Goal: Information Seeking & Learning: Check status

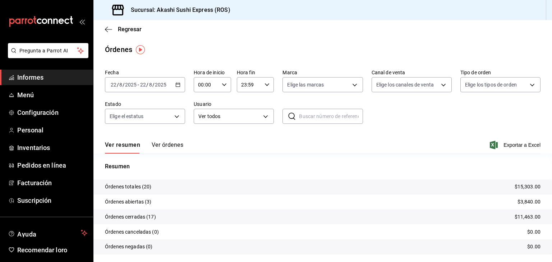
click at [16, 79] on link "Informes" at bounding box center [46, 77] width 93 height 15
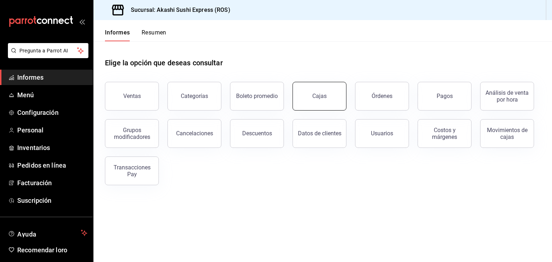
click at [314, 102] on button "Cajas" at bounding box center [319, 96] width 54 height 29
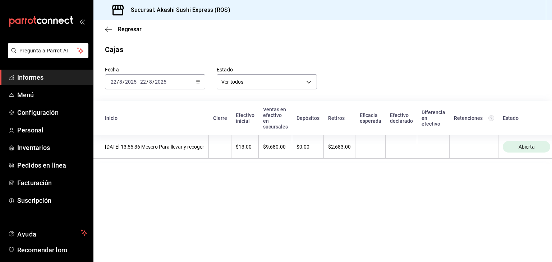
click at [200, 79] on div "[DATE] [DATE] - [DATE] [DATE]" at bounding box center [155, 81] width 100 height 15
click at [118, 120] on font "Ayer" at bounding box center [116, 120] width 10 height 6
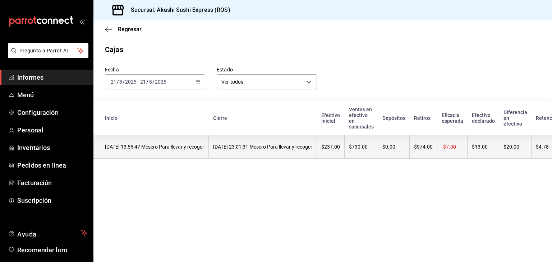
click at [312, 149] on font "[DATE] 23:01:31 Mesero Para llevar y recoger" at bounding box center [262, 147] width 99 height 6
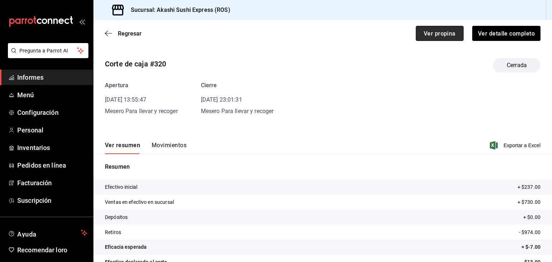
click at [433, 37] on button "Ver propina" at bounding box center [439, 33] width 48 height 15
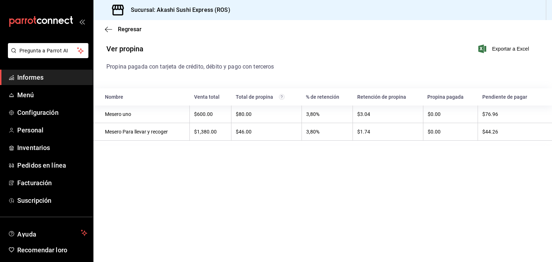
click at [38, 80] on font "Informes" at bounding box center [30, 78] width 26 height 8
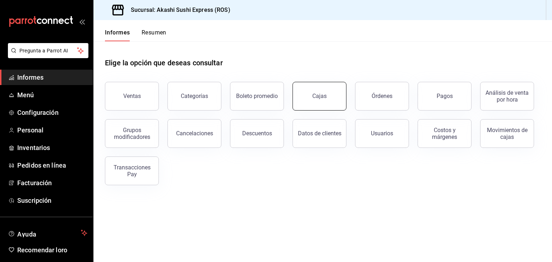
click at [319, 91] on button "Cajas" at bounding box center [319, 96] width 54 height 29
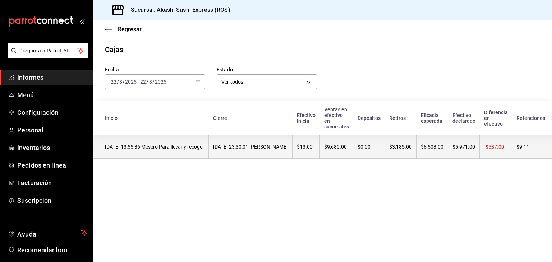
scroll to position [0, 79]
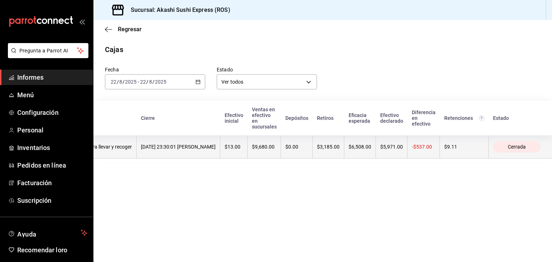
click at [384, 146] on font "$5,971.00" at bounding box center [391, 147] width 23 height 6
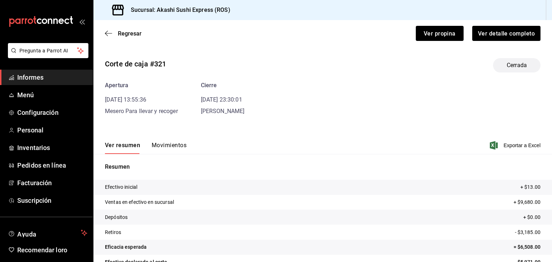
click at [180, 147] on font "Movimientos" at bounding box center [169, 145] width 35 height 7
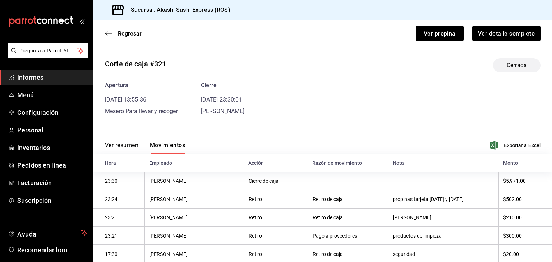
scroll to position [113, 0]
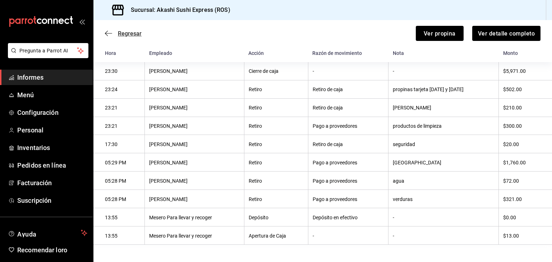
click at [109, 32] on icon "button" at bounding box center [108, 33] width 7 height 6
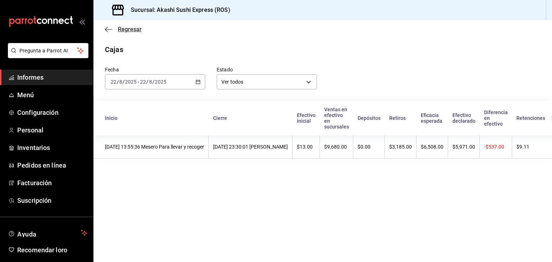
click at [126, 29] on font "Regresar" at bounding box center [130, 29] width 24 height 7
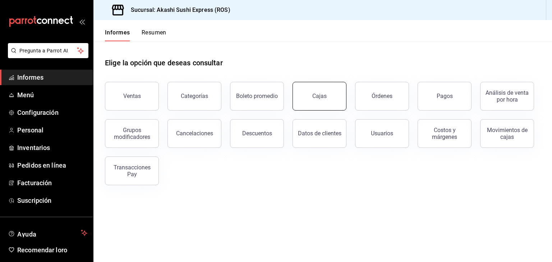
click at [323, 92] on button "Cajas" at bounding box center [319, 96] width 54 height 29
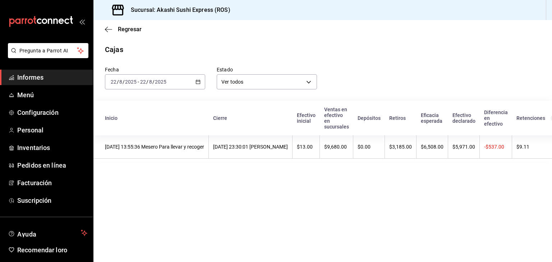
scroll to position [0, 79]
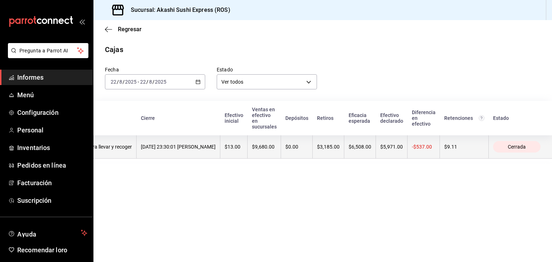
click at [319, 147] on th "$3,185.00" at bounding box center [328, 146] width 32 height 23
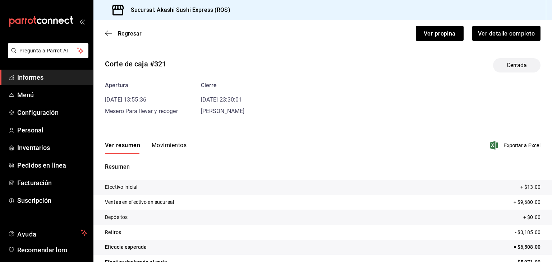
click at [171, 146] on font "Movimientos" at bounding box center [169, 145] width 35 height 7
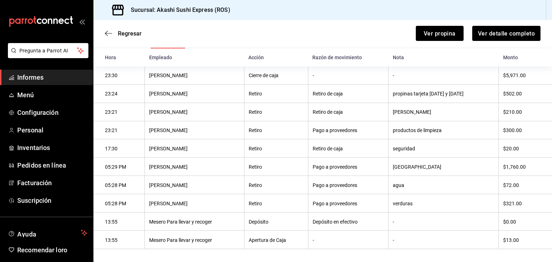
scroll to position [105, 0]
click at [135, 33] on font "Regresar" at bounding box center [130, 33] width 24 height 7
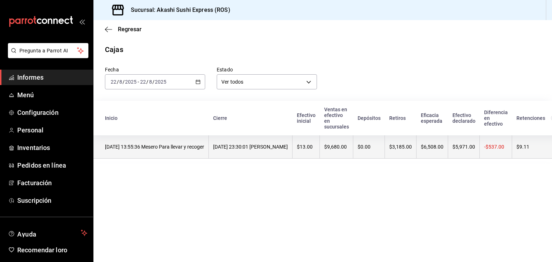
click at [312, 150] on font "$13.00" at bounding box center [305, 147] width 16 height 6
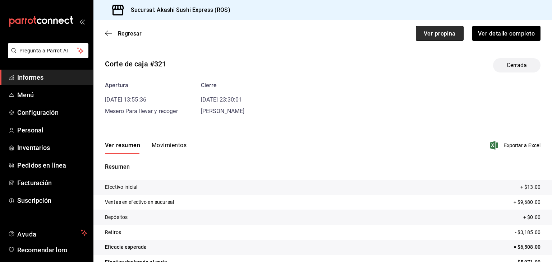
click at [432, 34] on font "Ver propina" at bounding box center [439, 33] width 32 height 7
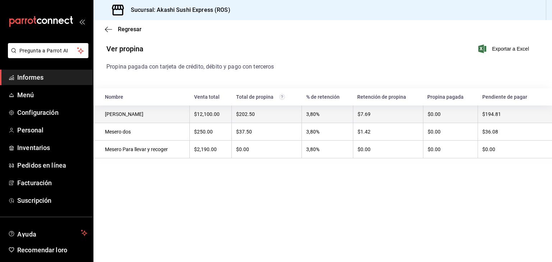
drag, startPoint x: 216, startPoint y: 110, endPoint x: 186, endPoint y: 115, distance: 29.9
click at [185, 115] on div "[PERSON_NAME]" at bounding box center [145, 114] width 80 height 6
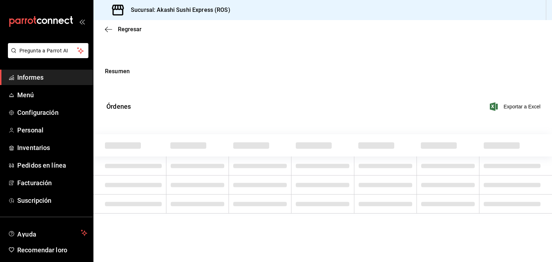
click at [186, 115] on div "Resumen Órdenes Exportar a Excel" at bounding box center [322, 97] width 481 height 76
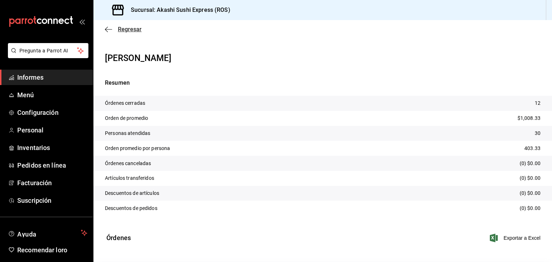
click at [121, 29] on font "Regresar" at bounding box center [130, 29] width 24 height 7
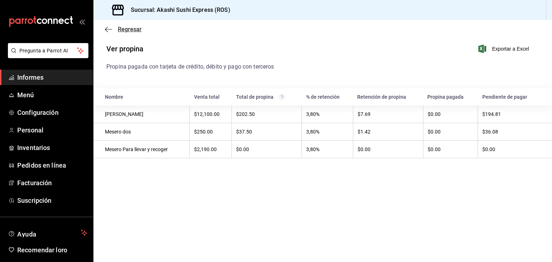
click at [121, 29] on font "Regresar" at bounding box center [130, 29] width 24 height 7
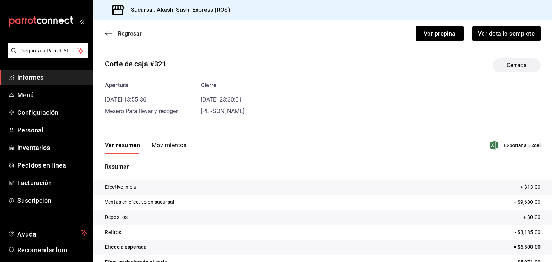
click at [133, 34] on font "Regresar" at bounding box center [130, 33] width 24 height 7
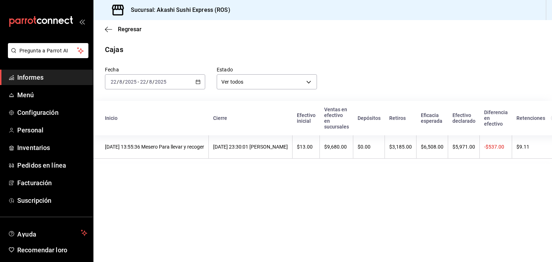
click at [33, 75] on font "Informes" at bounding box center [30, 78] width 26 height 8
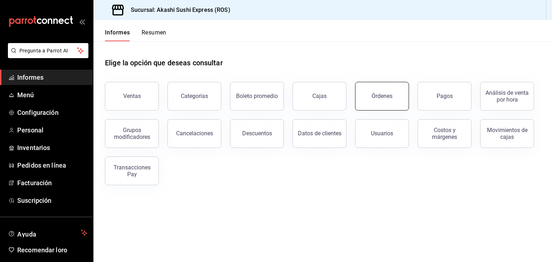
click at [394, 99] on button "Órdenes" at bounding box center [382, 96] width 54 height 29
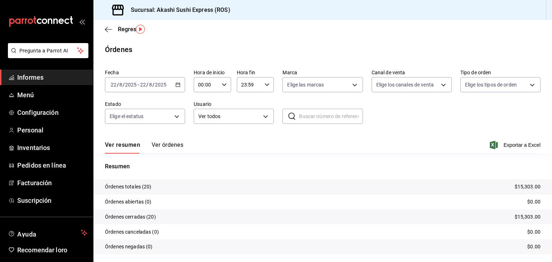
scroll to position [20, 0]
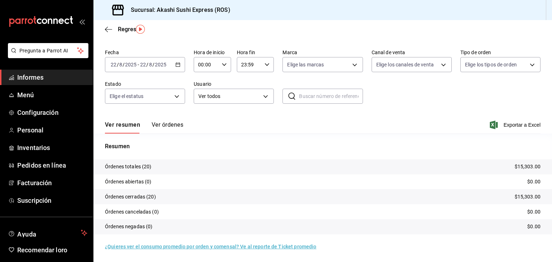
click at [177, 123] on font "Ver órdenes" at bounding box center [168, 124] width 32 height 7
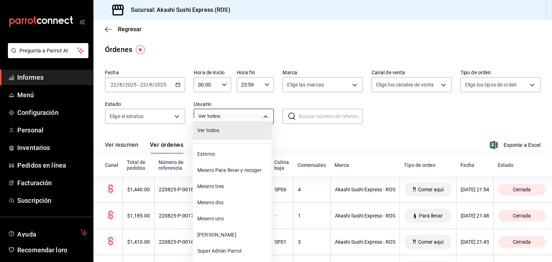
click at [252, 115] on body "Pregunta a Parrot AI Informes Menú Configuración Personal Inventarios Pedidos e…" at bounding box center [276, 131] width 552 height 262
click at [223, 233] on span "[PERSON_NAME]" at bounding box center [232, 235] width 71 height 8
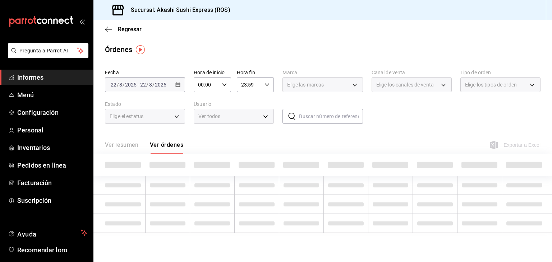
type input "f0690bca-3ee1-4d0b-852b-7316b7f69191"
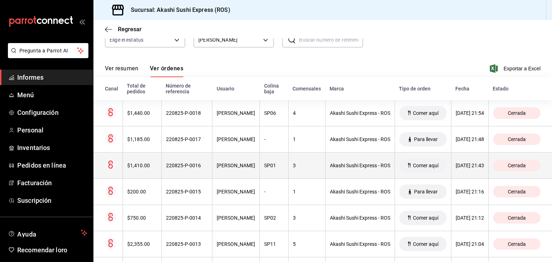
scroll to position [76, 0]
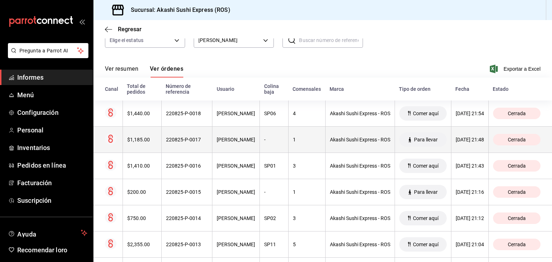
click at [260, 129] on th "-" at bounding box center [274, 139] width 29 height 26
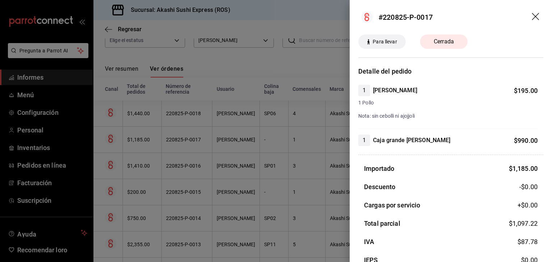
click at [232, 61] on div at bounding box center [276, 131] width 552 height 262
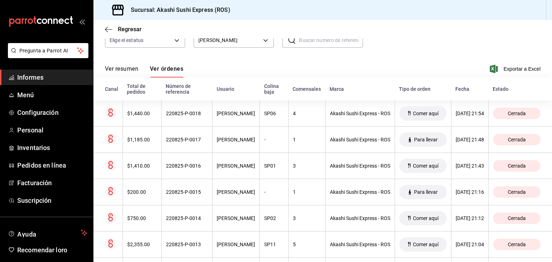
scroll to position [0, 0]
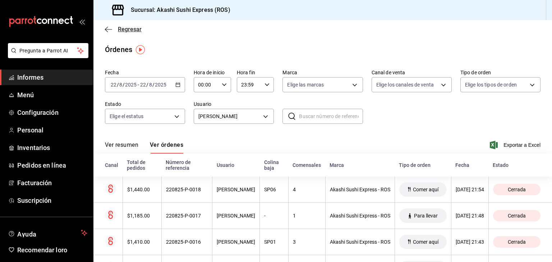
click at [128, 29] on font "Regresar" at bounding box center [130, 29] width 24 height 7
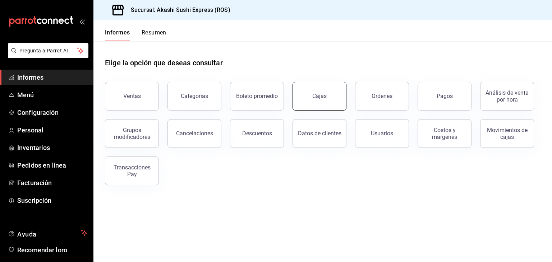
click at [336, 89] on button "Cajas" at bounding box center [319, 96] width 54 height 29
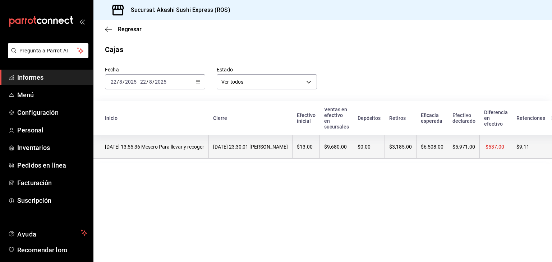
click at [320, 146] on th "$13.00" at bounding box center [305, 146] width 27 height 23
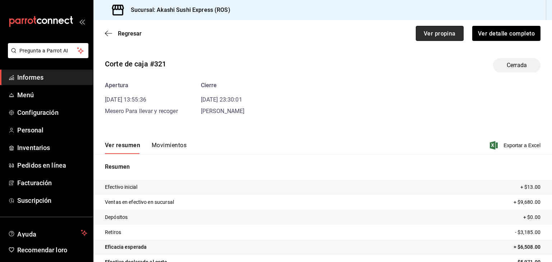
click at [427, 34] on font "Ver propina" at bounding box center [439, 33] width 32 height 7
